Goal: Transaction & Acquisition: Purchase product/service

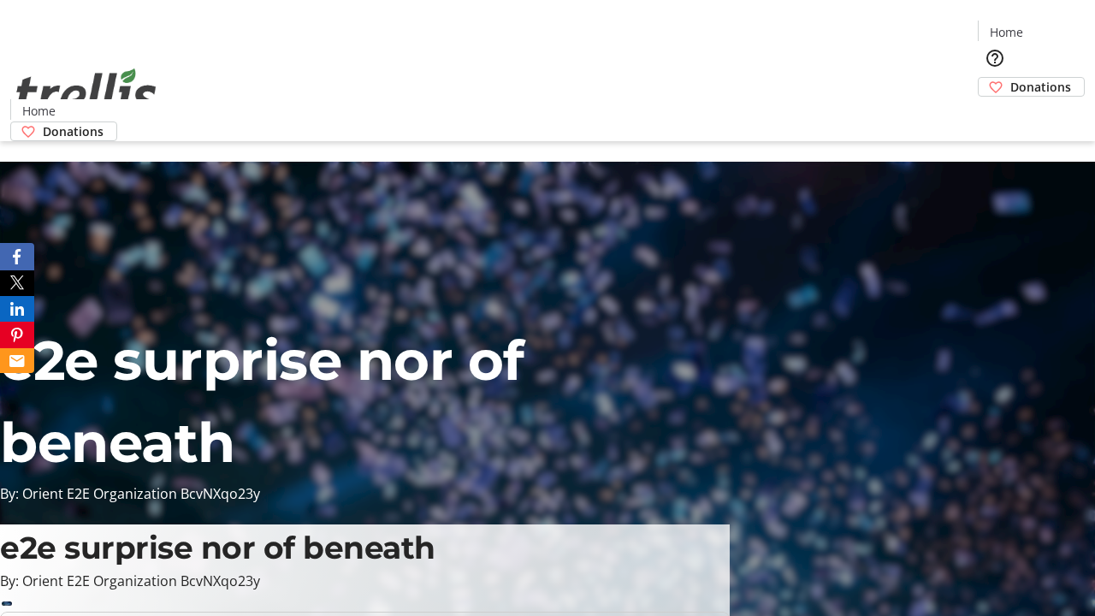
click at [1046, 26] on span "Sign Up" at bounding box center [1053, 24] width 50 height 21
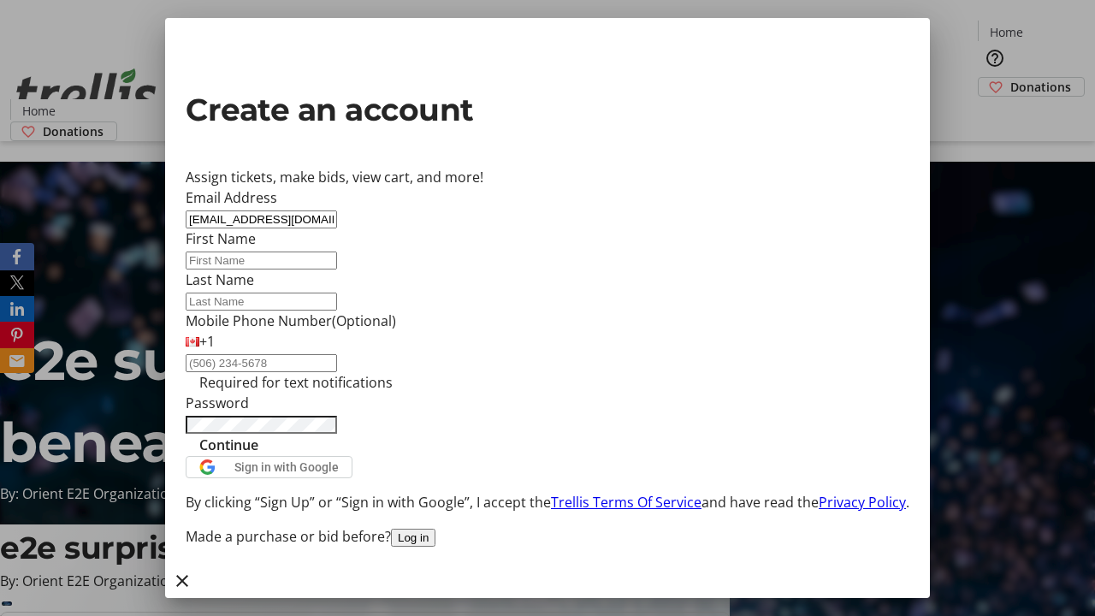
type input "[EMAIL_ADDRESS][DOMAIN_NAME]"
type input "Camren"
type input "[PERSON_NAME]"
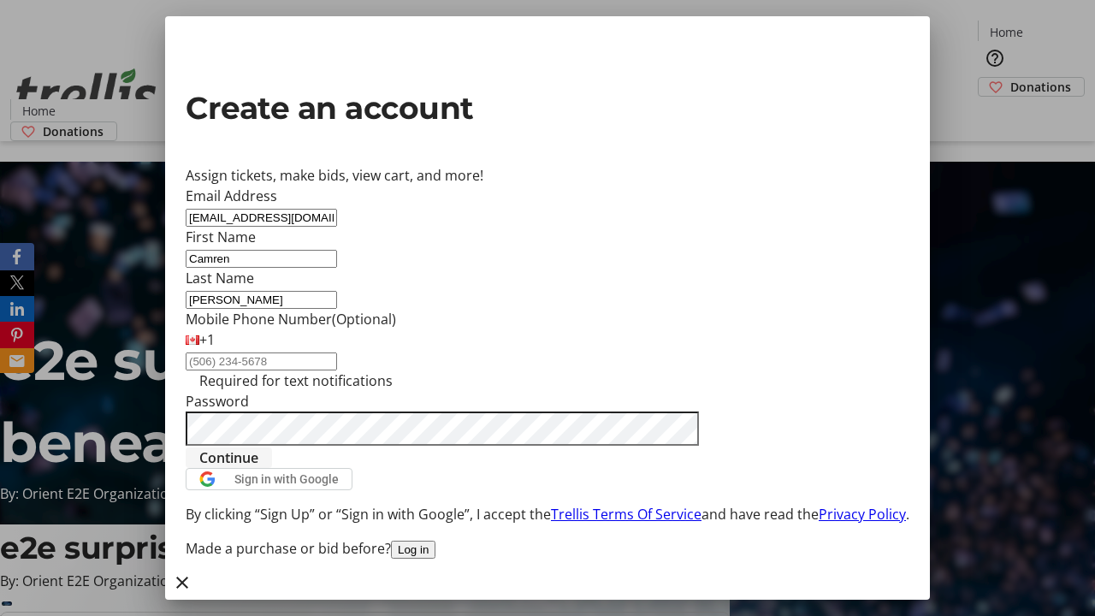
click at [258, 468] on span "Continue" at bounding box center [228, 457] width 59 height 21
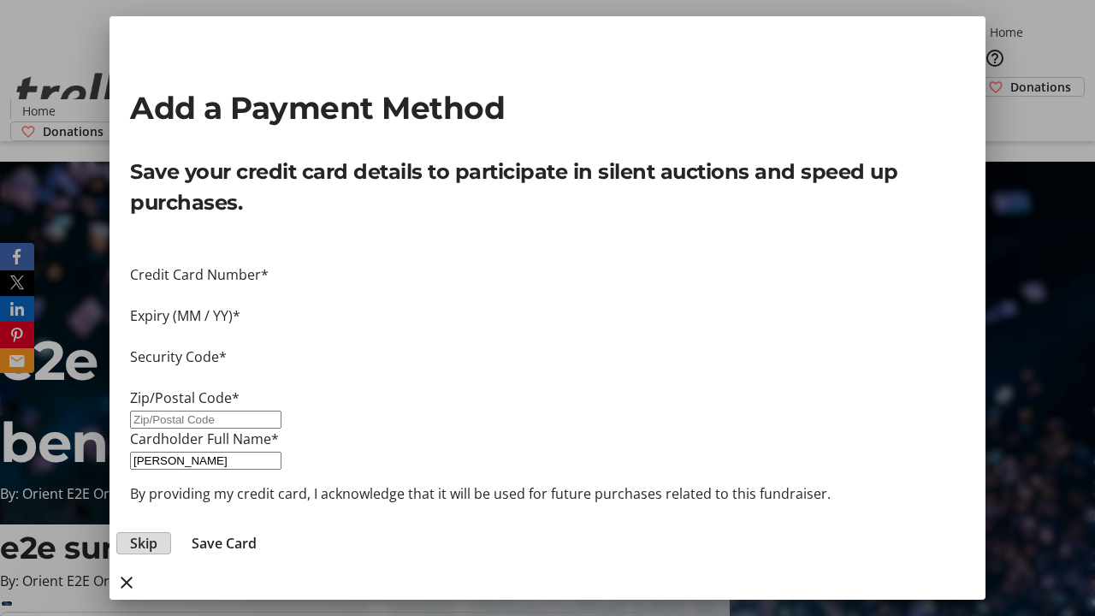
click at [157, 533] on span "Skip" at bounding box center [143, 543] width 27 height 21
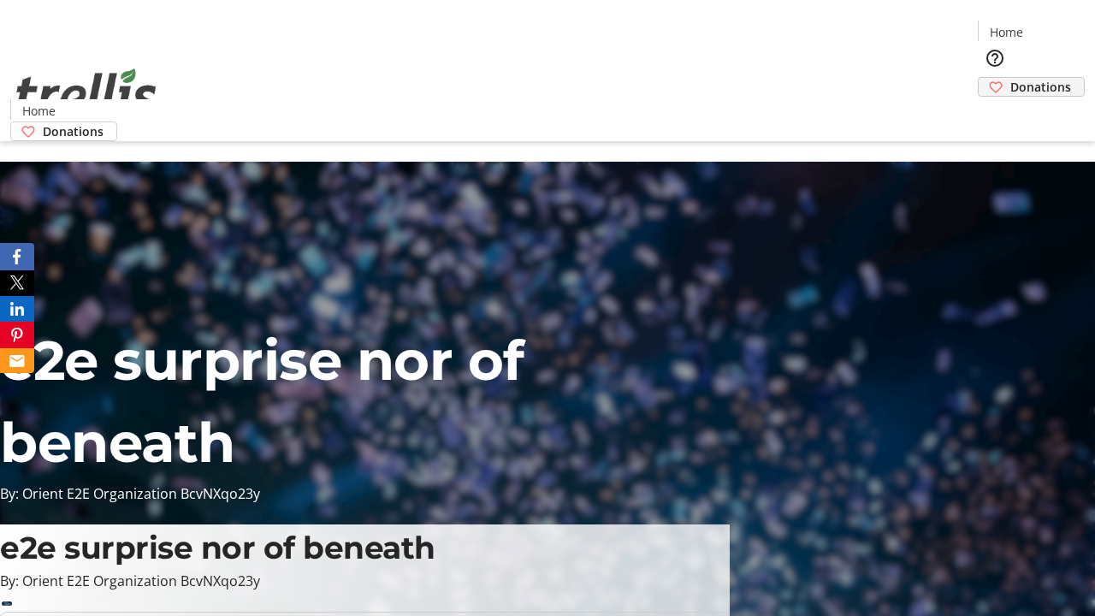
click at [1010, 78] on span "Donations" at bounding box center [1040, 87] width 61 height 18
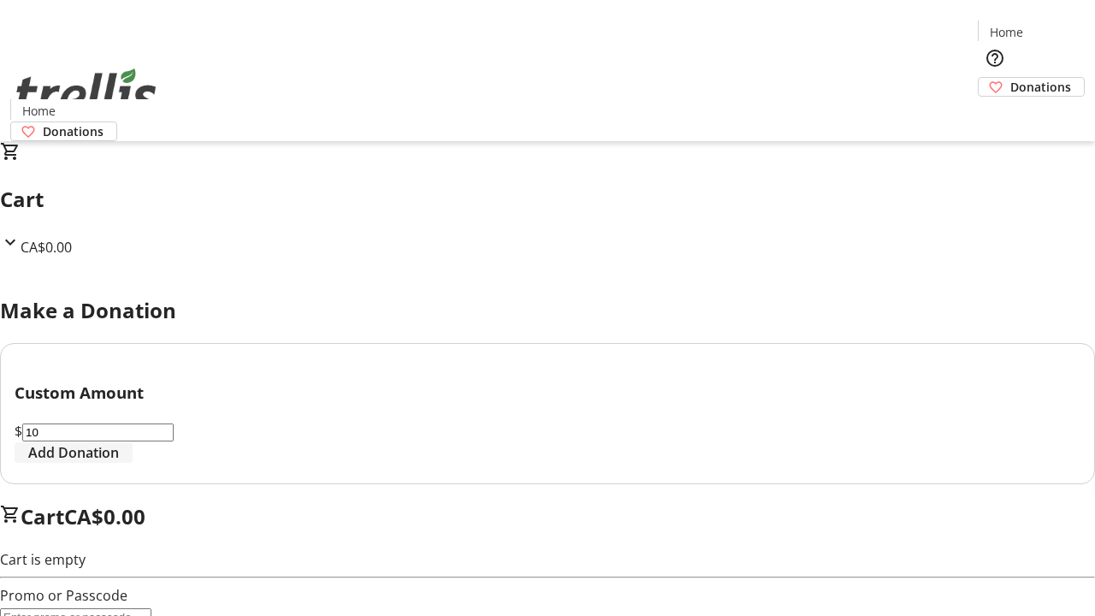
click at [119, 463] on span "Add Donation" at bounding box center [73, 452] width 91 height 21
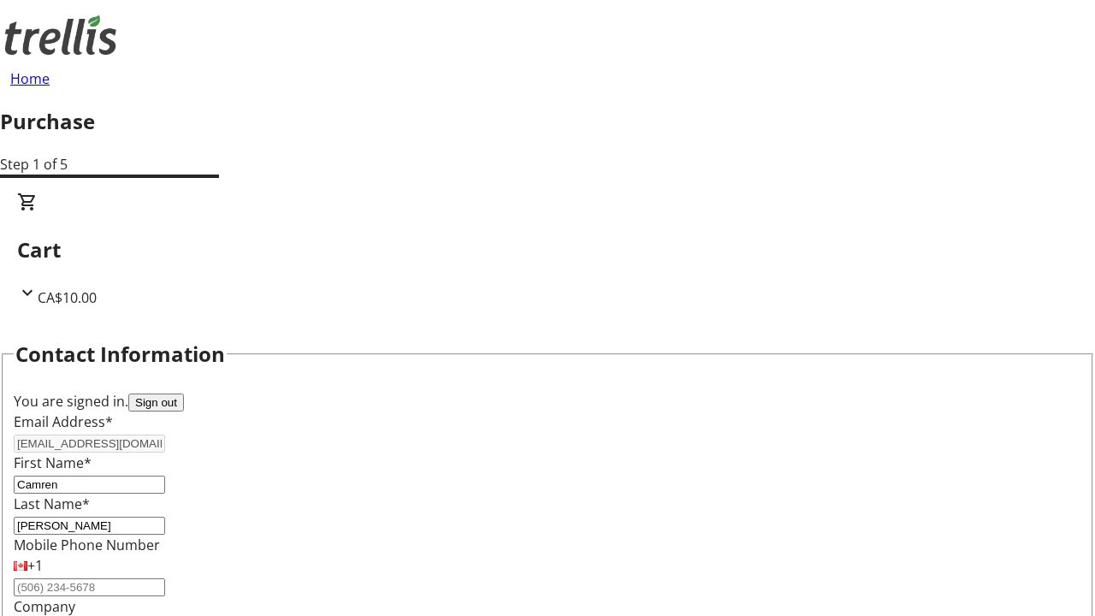
select select "CA"
type input "[STREET_ADDRESS][PERSON_NAME]"
type input "Kelowna"
select select "BC"
type input "Kelowna"
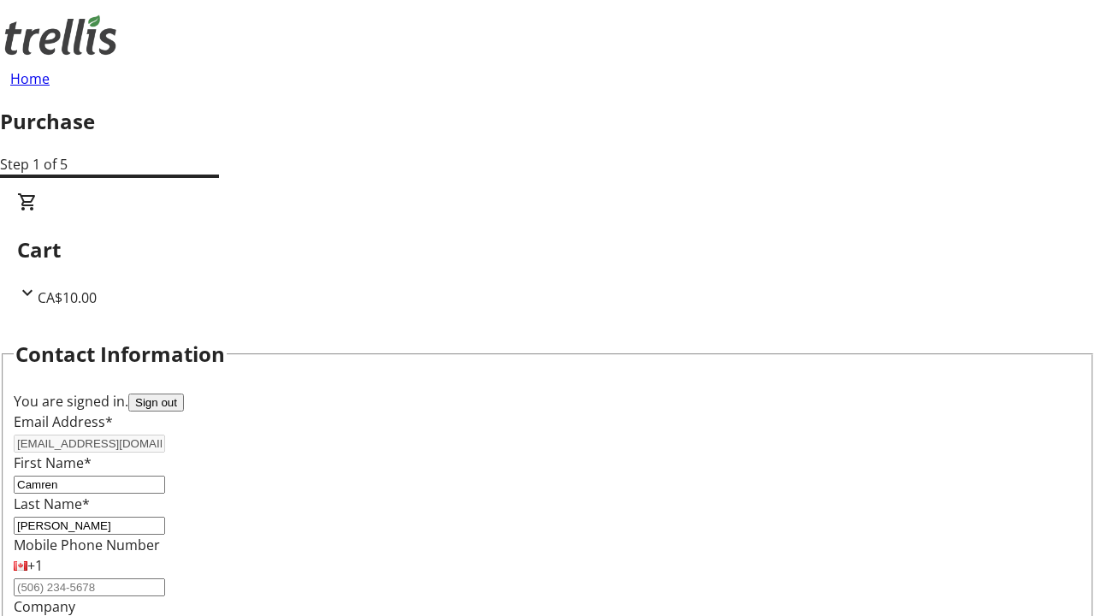
type input "V1Y 0C2"
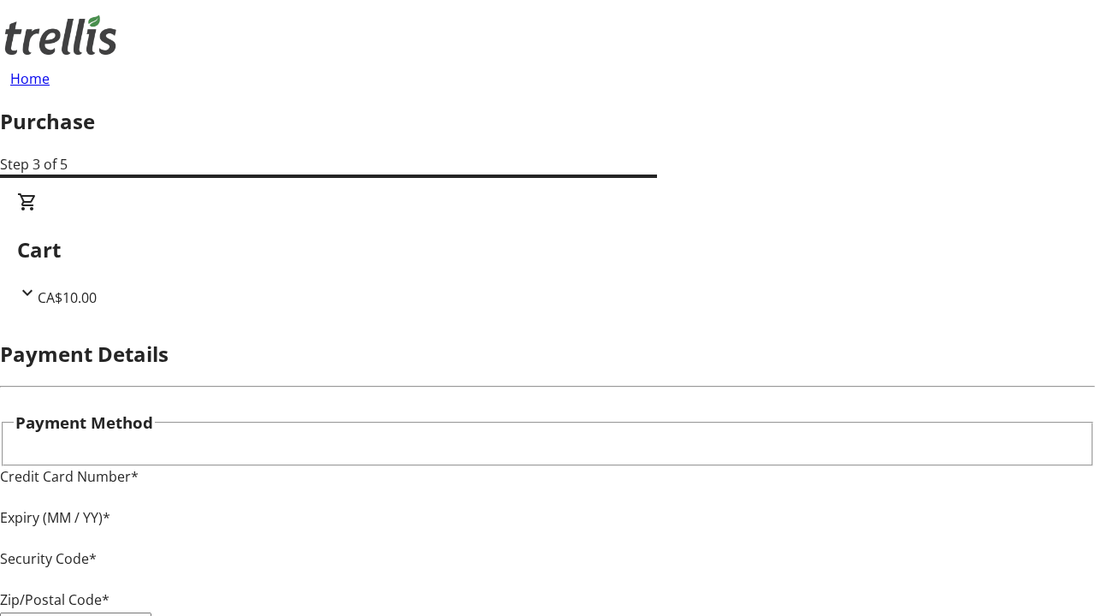
type input "V1Y 0C2"
